Goal: Find specific page/section: Find specific page/section

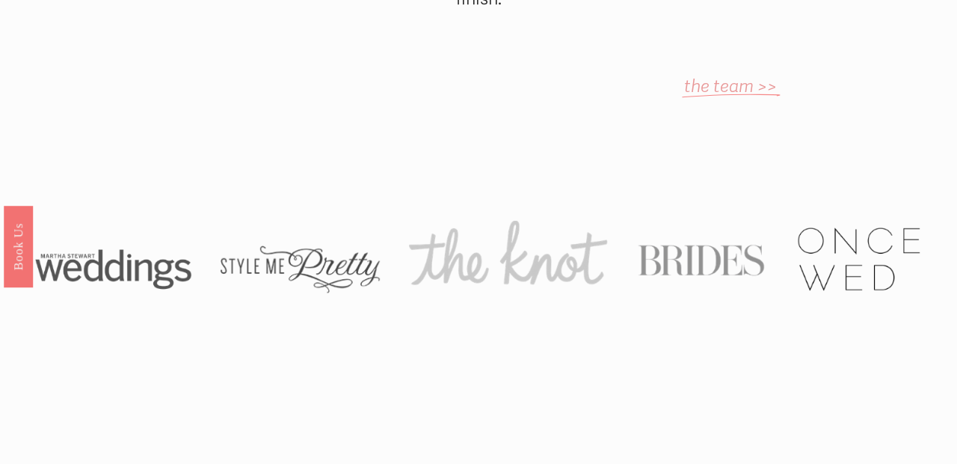
scroll to position [1014, 0]
click at [728, 78] on em "the team >>" at bounding box center [730, 89] width 93 height 22
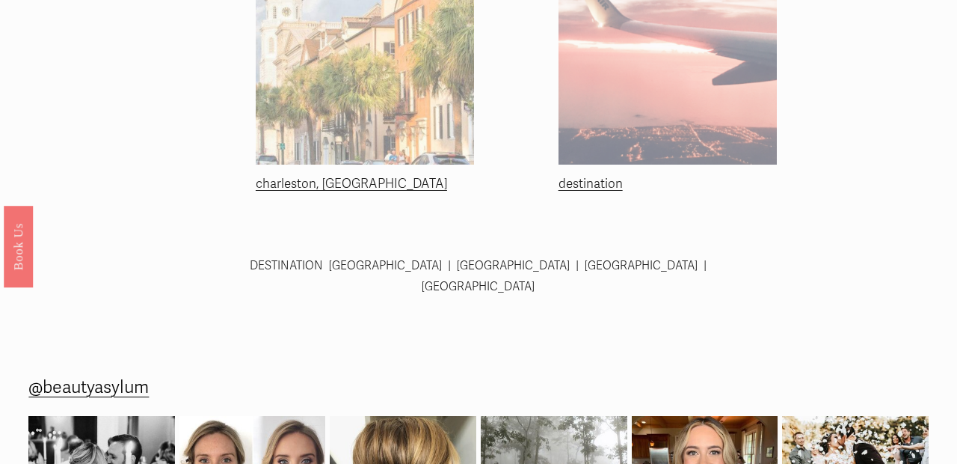
scroll to position [646, 0]
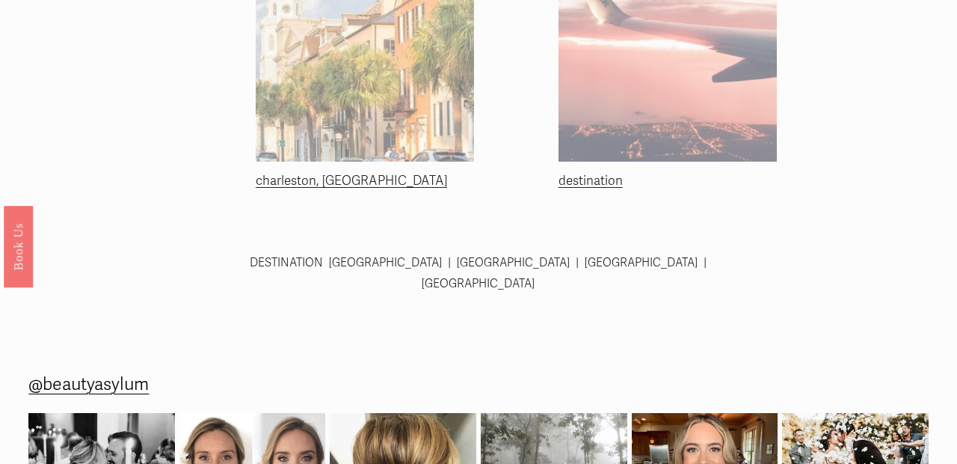
click at [288, 180] on link "charleston, [GEOGRAPHIC_DATA]" at bounding box center [351, 181] width 191 height 16
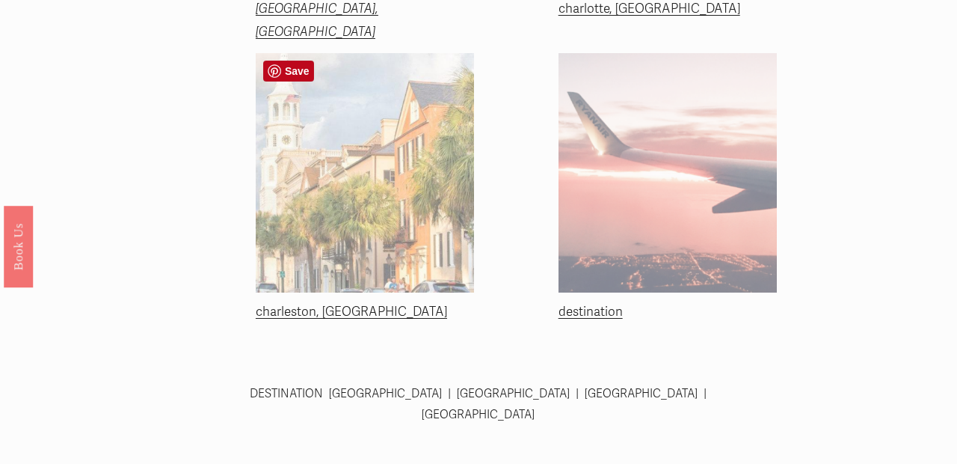
click at [282, 186] on div at bounding box center [365, 173] width 219 height 240
